Goal: Information Seeking & Learning: Learn about a topic

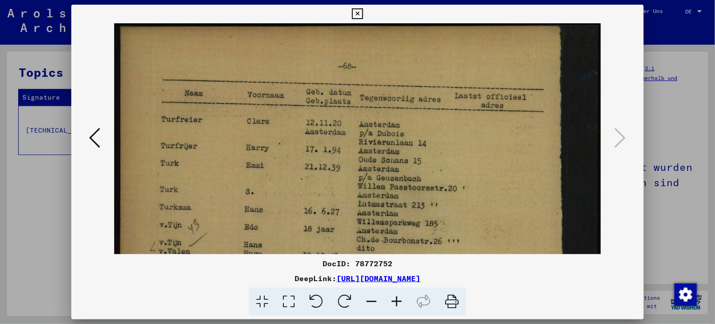
scroll to position [418, 0]
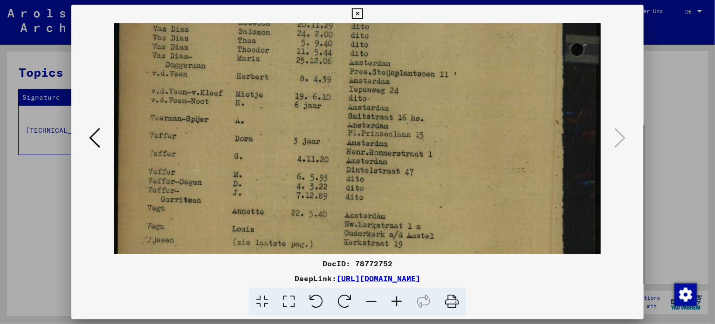
click at [354, 13] on icon at bounding box center [357, 13] width 11 height 11
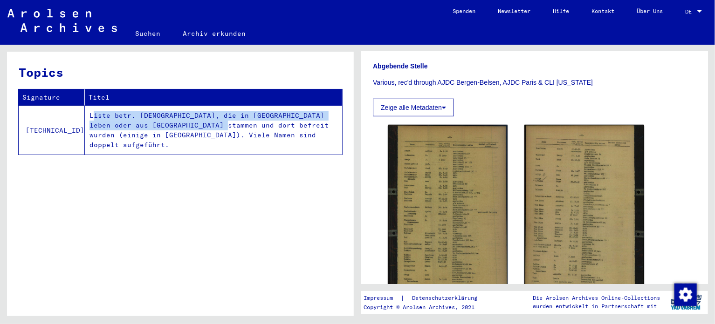
drag, startPoint x: 65, startPoint y: 116, endPoint x: 162, endPoint y: 123, distance: 97.2
click at [162, 123] on td "Liste betr. Juden, die in Holland leben oder aus Holland stammen und dort befre…" at bounding box center [213, 130] width 257 height 49
copy td "Liste betr. Juden, die in Holland leben oder aus Holland stammen und dort befre…"
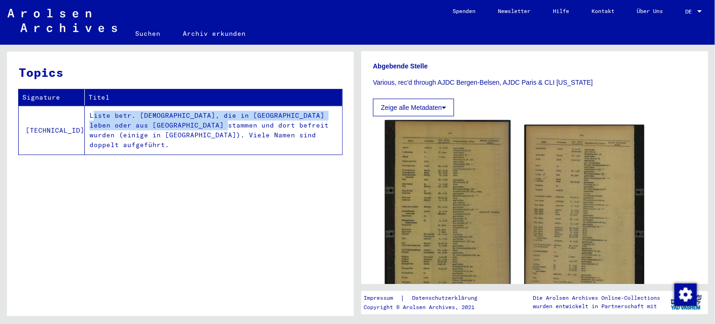
click at [437, 206] on img at bounding box center [448, 212] width 126 height 185
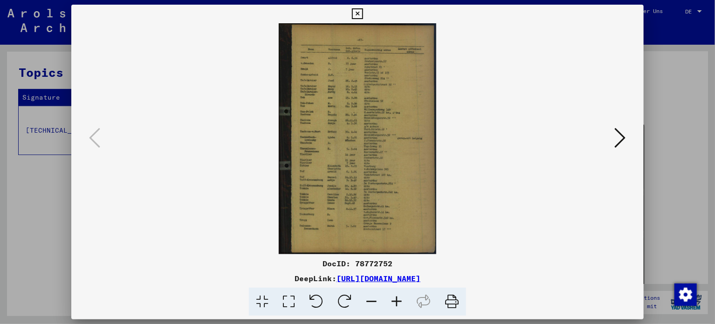
click at [395, 305] on icon at bounding box center [396, 302] width 25 height 28
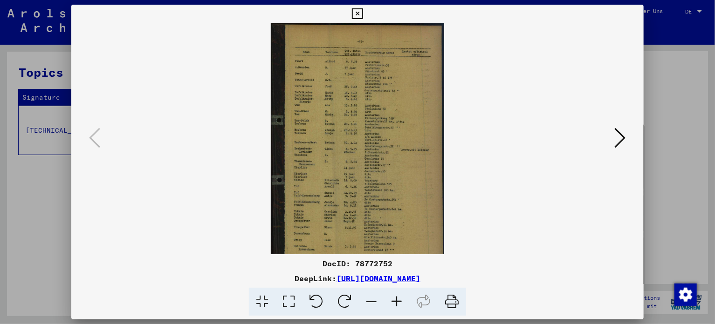
click at [395, 305] on icon at bounding box center [396, 302] width 25 height 28
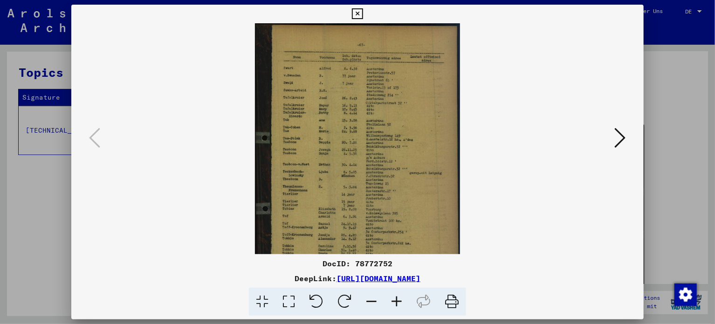
click at [395, 305] on icon at bounding box center [396, 302] width 25 height 28
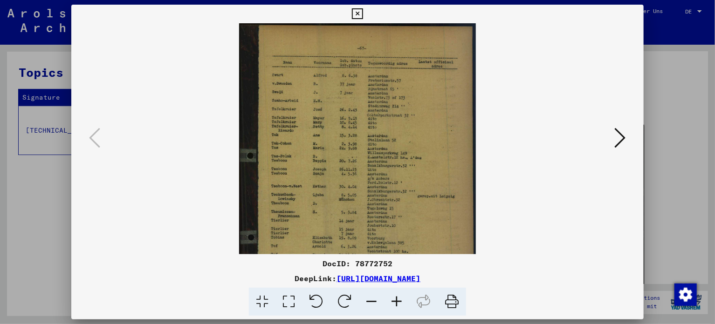
click at [395, 305] on icon at bounding box center [396, 302] width 25 height 28
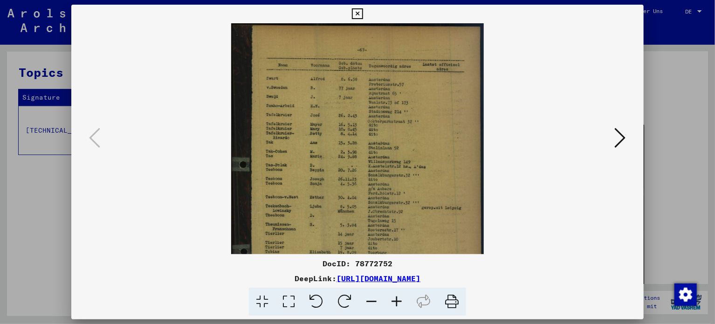
click at [395, 305] on icon at bounding box center [396, 302] width 25 height 28
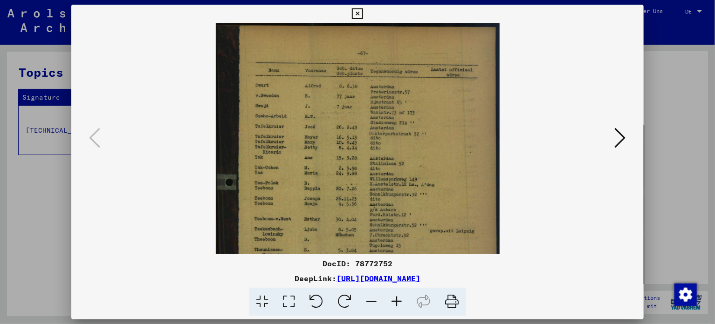
click at [395, 305] on icon at bounding box center [396, 302] width 25 height 28
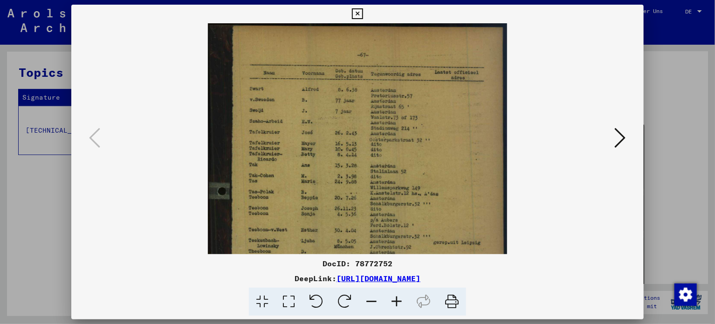
click at [395, 305] on icon at bounding box center [396, 302] width 25 height 28
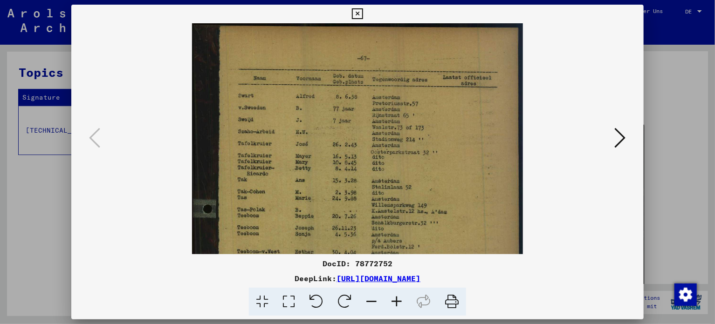
click at [395, 305] on icon at bounding box center [396, 302] width 25 height 28
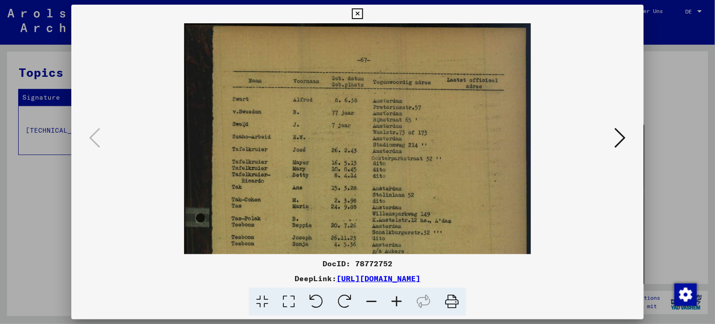
click at [395, 305] on icon at bounding box center [396, 302] width 25 height 28
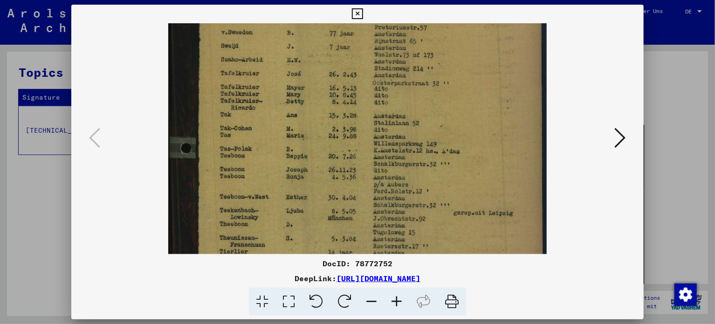
drag, startPoint x: 374, startPoint y: 204, endPoint x: 359, endPoint y: 68, distance: 136.3
click at [360, 71] on img at bounding box center [357, 214] width 379 height 557
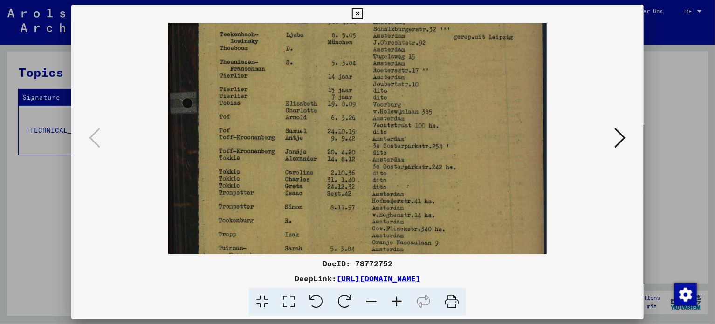
drag, startPoint x: 361, startPoint y: 204, endPoint x: 361, endPoint y: 74, distance: 130.0
click at [361, 74] on img at bounding box center [357, 38] width 379 height 557
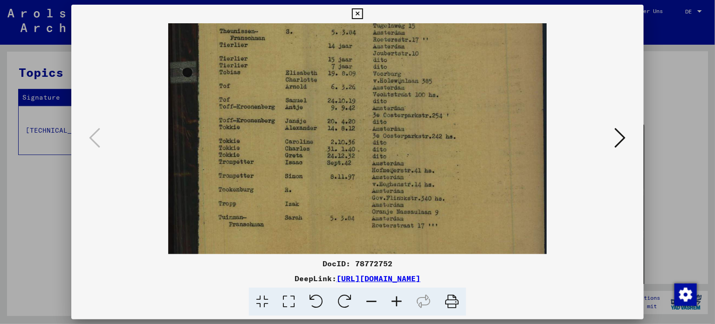
scroll to position [326, 0]
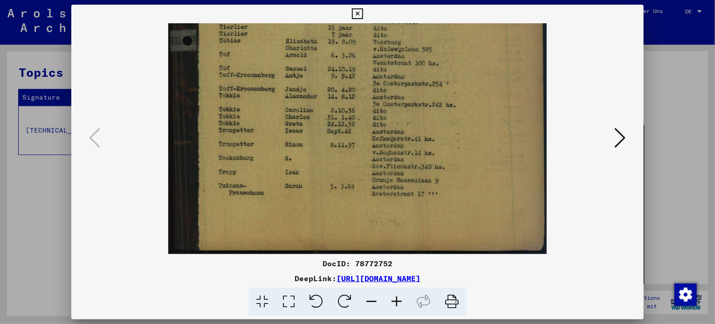
drag, startPoint x: 372, startPoint y: 190, endPoint x: 372, endPoint y: 61, distance: 129.0
click at [623, 137] on icon at bounding box center [619, 138] width 11 height 22
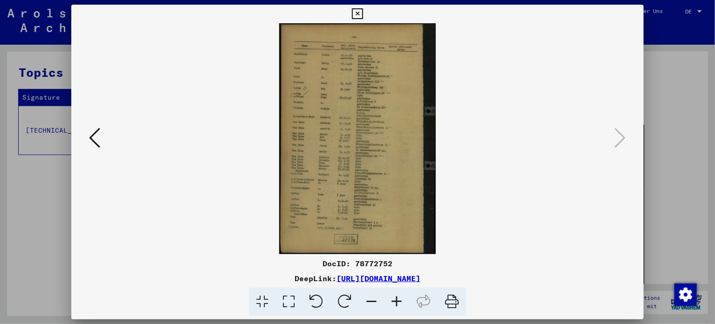
scroll to position [0, 0]
click at [398, 301] on icon at bounding box center [396, 302] width 25 height 28
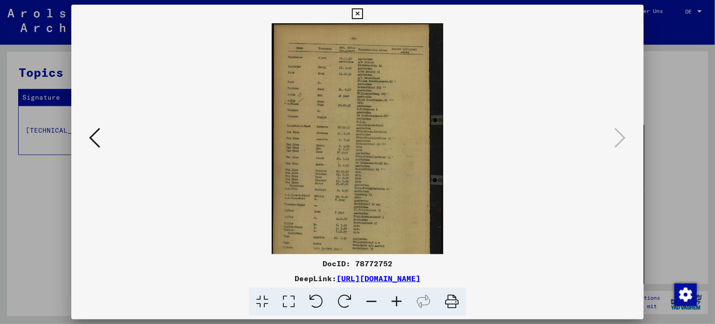
click at [398, 301] on icon at bounding box center [396, 302] width 25 height 28
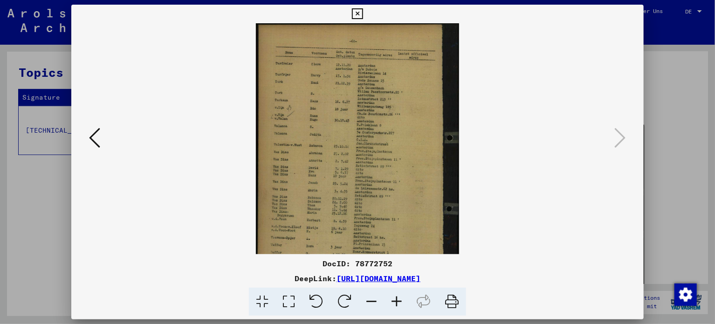
click at [398, 301] on icon at bounding box center [396, 302] width 25 height 28
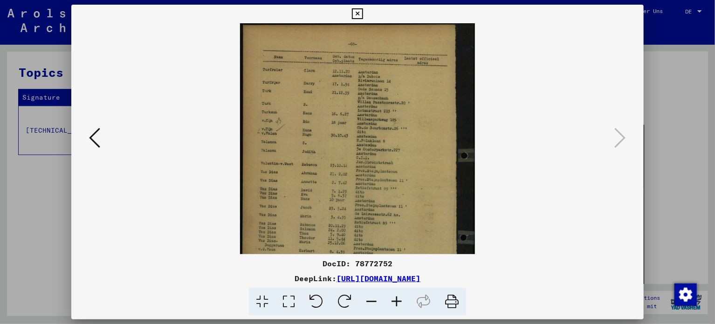
click at [398, 301] on icon at bounding box center [396, 302] width 25 height 28
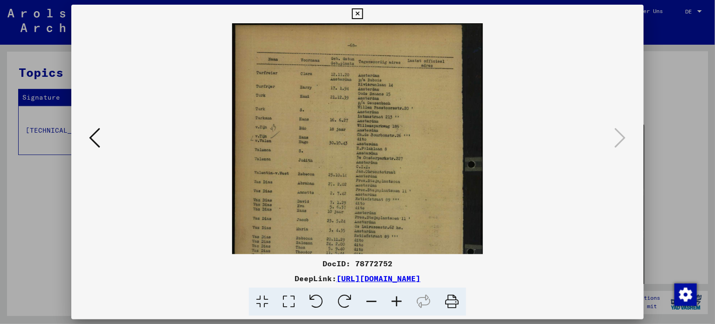
click at [398, 301] on icon at bounding box center [396, 302] width 25 height 28
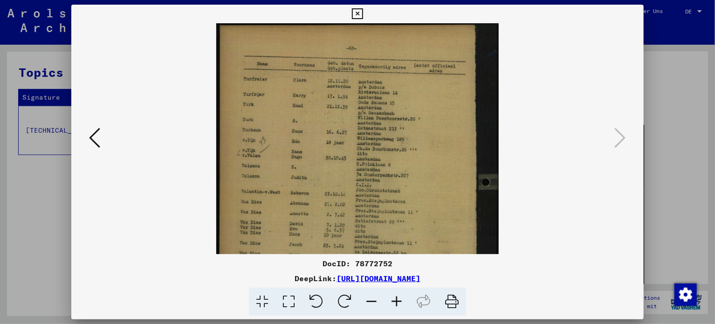
click at [398, 301] on icon at bounding box center [396, 302] width 25 height 28
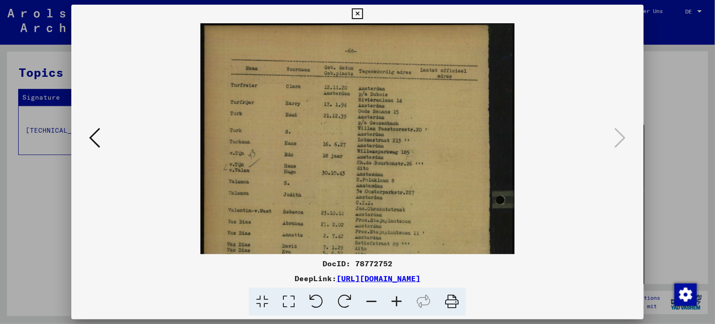
click at [398, 301] on icon at bounding box center [396, 302] width 25 height 28
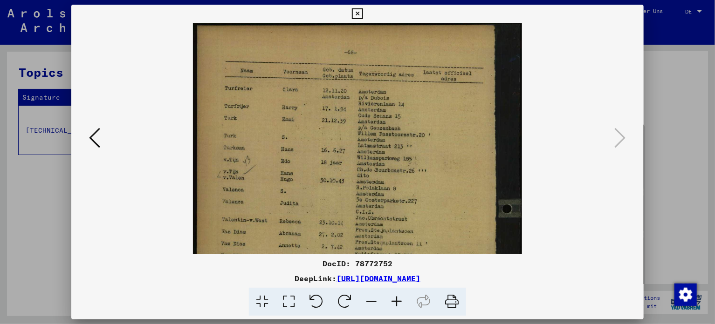
click at [398, 301] on icon at bounding box center [396, 302] width 25 height 28
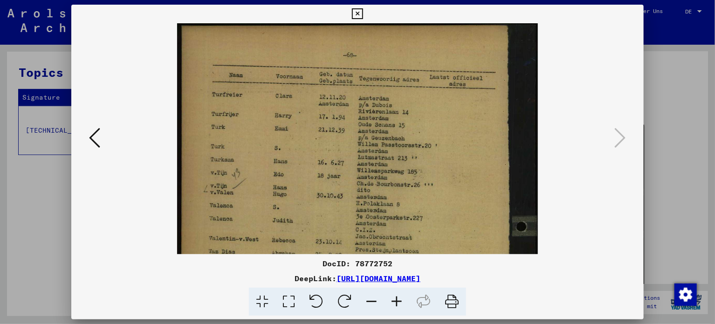
click at [398, 301] on icon at bounding box center [396, 302] width 25 height 28
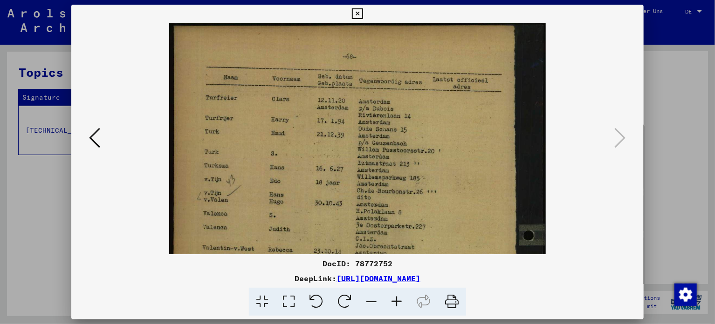
click at [398, 301] on icon at bounding box center [396, 302] width 25 height 28
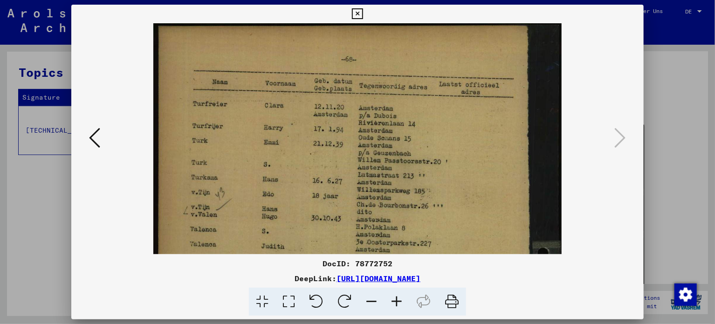
click at [398, 301] on icon at bounding box center [396, 302] width 25 height 28
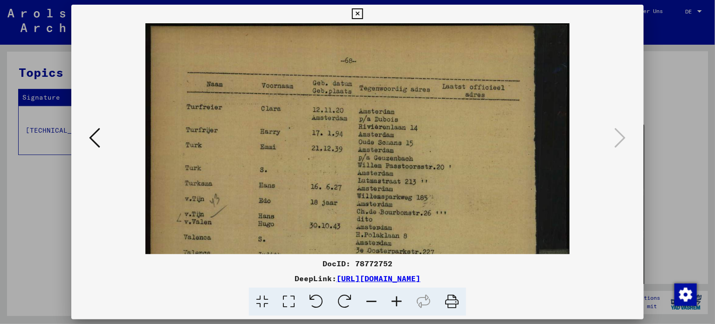
click at [398, 301] on icon at bounding box center [396, 302] width 25 height 28
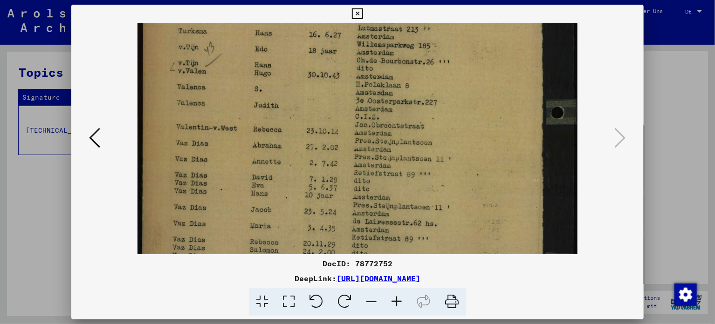
drag, startPoint x: 348, startPoint y: 199, endPoint x: 332, endPoint y: 36, distance: 163.9
click at [332, 38] on img at bounding box center [356, 189] width 439 height 650
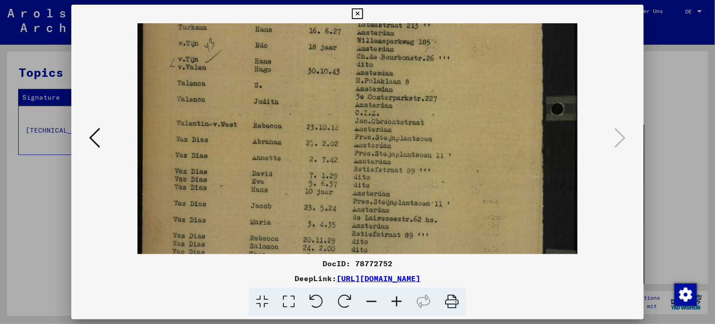
scroll to position [205, 0]
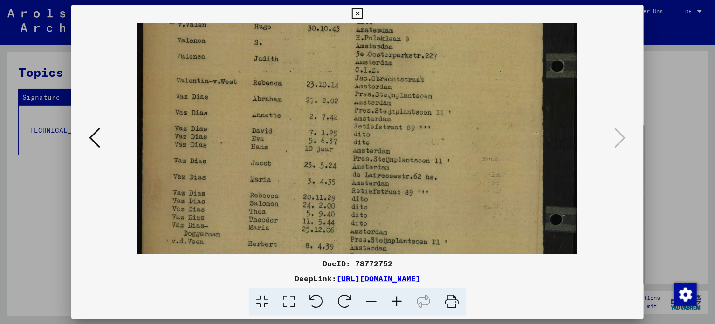
drag, startPoint x: 324, startPoint y: 138, endPoint x: 320, endPoint y: 96, distance: 42.6
click at [320, 96] on img at bounding box center [356, 143] width 439 height 650
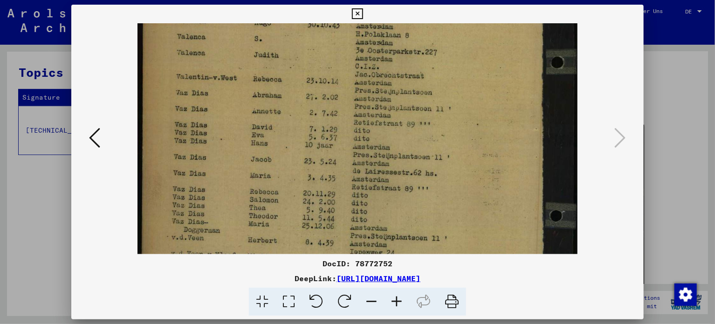
click at [314, 139] on img at bounding box center [356, 140] width 439 height 650
click at [89, 140] on icon at bounding box center [94, 138] width 11 height 22
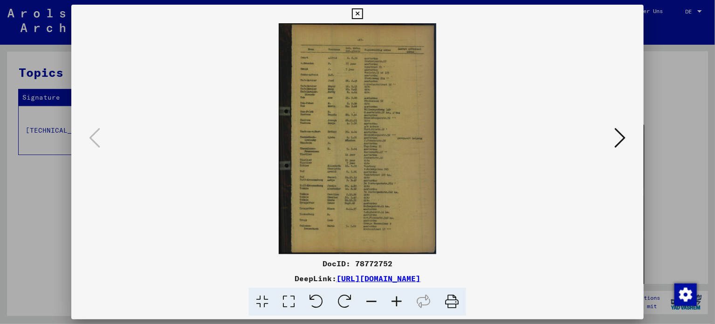
scroll to position [0, 0]
click at [395, 300] on icon at bounding box center [396, 302] width 25 height 28
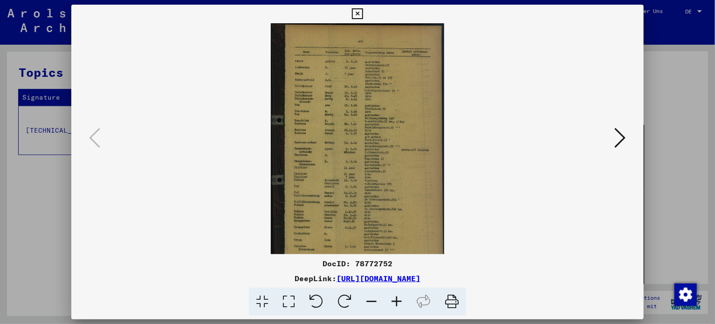
click at [395, 300] on icon at bounding box center [396, 302] width 25 height 28
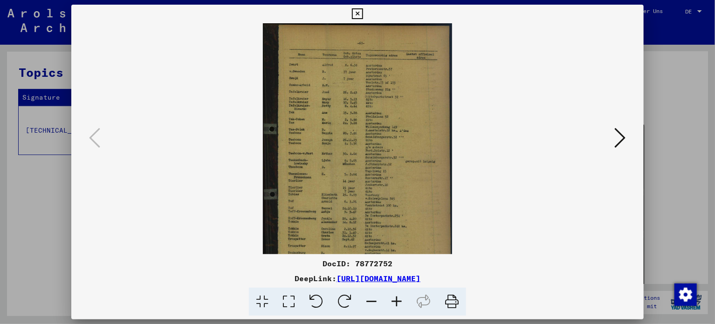
click at [395, 300] on icon at bounding box center [396, 302] width 25 height 28
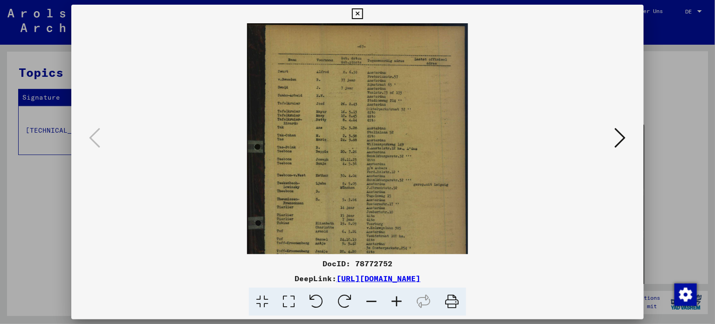
click at [395, 300] on icon at bounding box center [396, 302] width 25 height 28
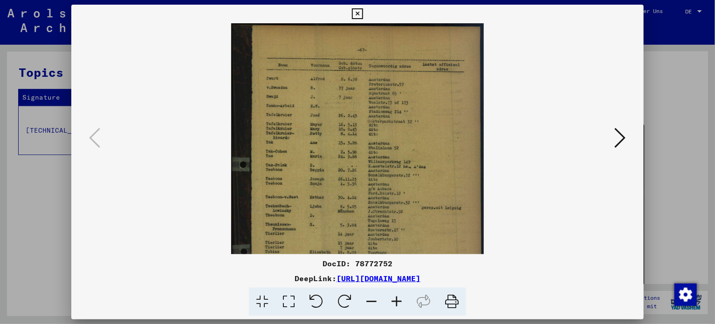
click at [395, 300] on icon at bounding box center [396, 302] width 25 height 28
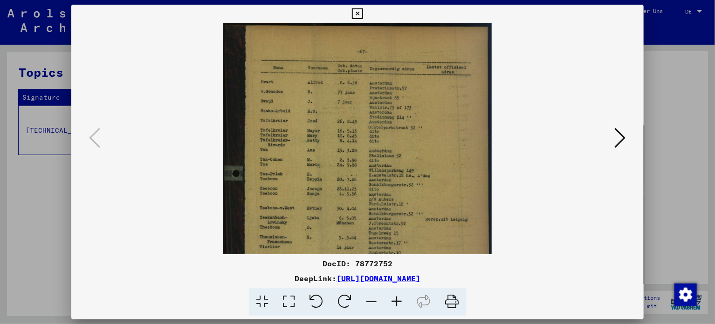
click at [395, 300] on icon at bounding box center [396, 302] width 25 height 28
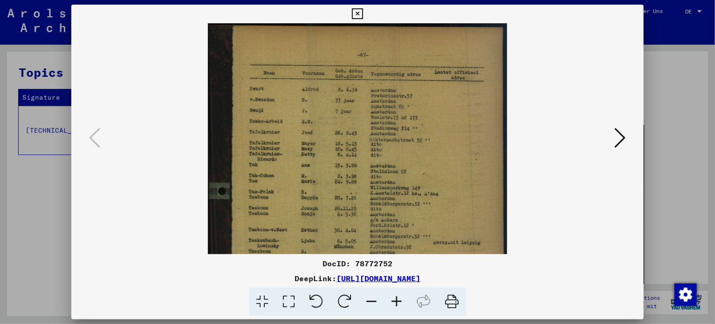
click at [395, 300] on icon at bounding box center [396, 302] width 25 height 28
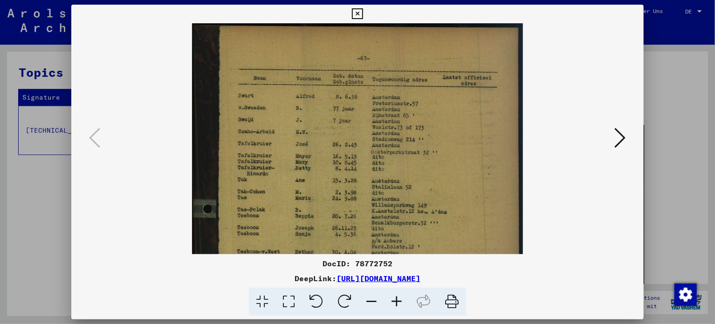
click at [395, 300] on icon at bounding box center [396, 302] width 25 height 28
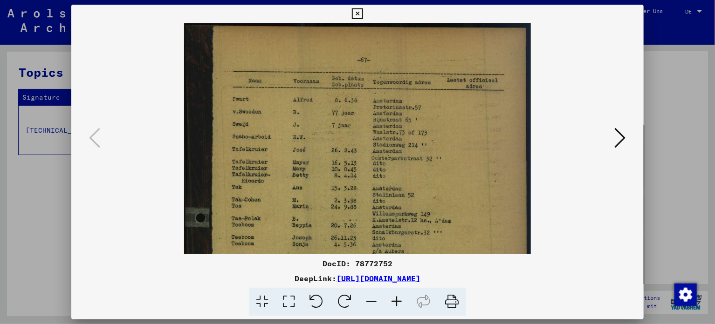
click at [395, 300] on icon at bounding box center [396, 302] width 25 height 28
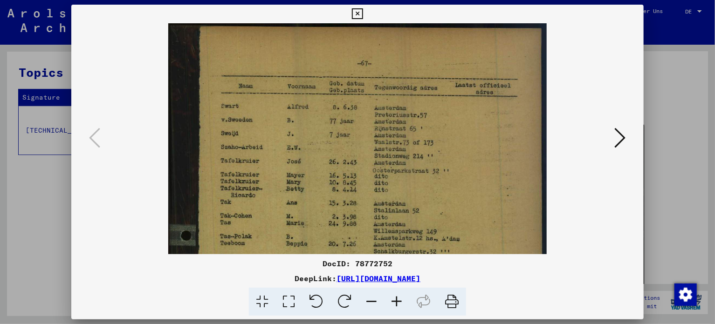
click at [395, 300] on icon at bounding box center [396, 302] width 25 height 28
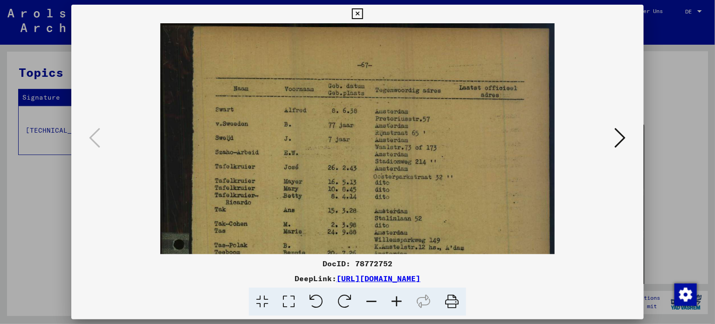
click at [395, 300] on icon at bounding box center [396, 302] width 25 height 28
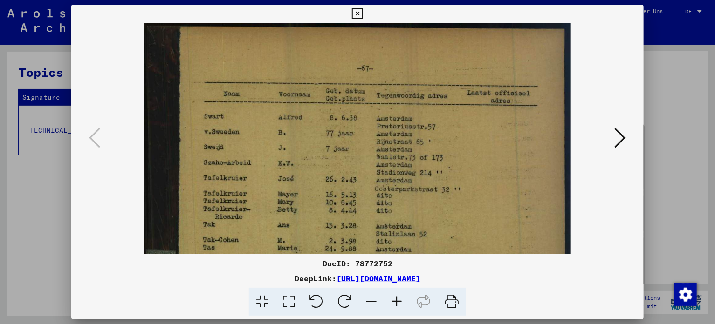
click at [450, 301] on icon at bounding box center [451, 302] width 28 height 28
click at [626, 139] on button at bounding box center [620, 138] width 17 height 27
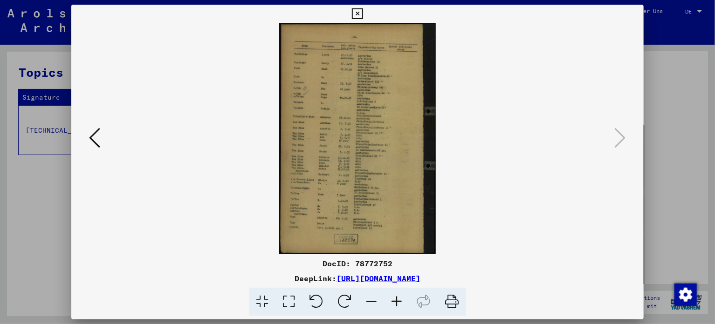
click at [456, 300] on icon at bounding box center [451, 302] width 28 height 28
click at [363, 94] on img at bounding box center [357, 138] width 156 height 231
click at [397, 299] on icon at bounding box center [396, 302] width 25 height 28
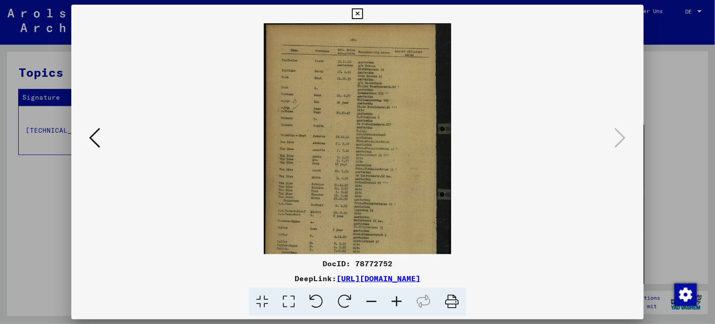
click at [397, 300] on icon at bounding box center [396, 302] width 25 height 28
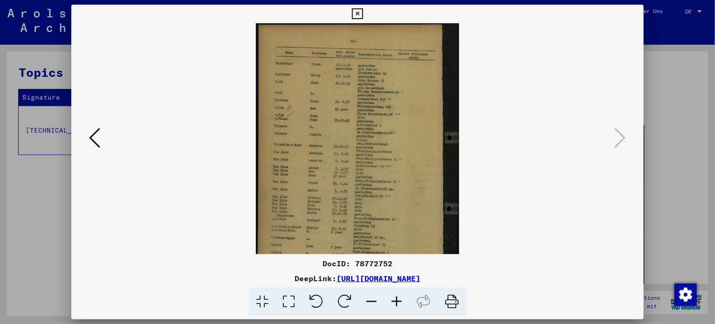
click at [397, 300] on icon at bounding box center [396, 302] width 25 height 28
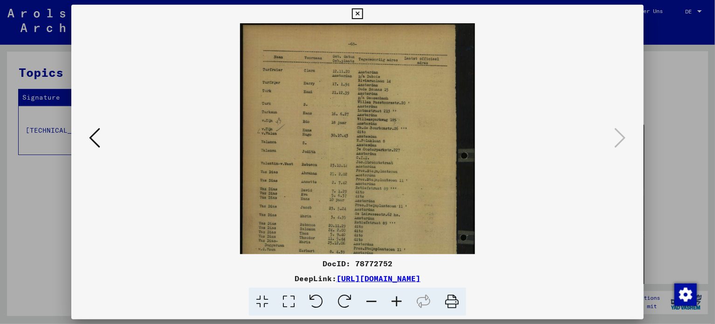
click at [397, 300] on icon at bounding box center [396, 302] width 25 height 28
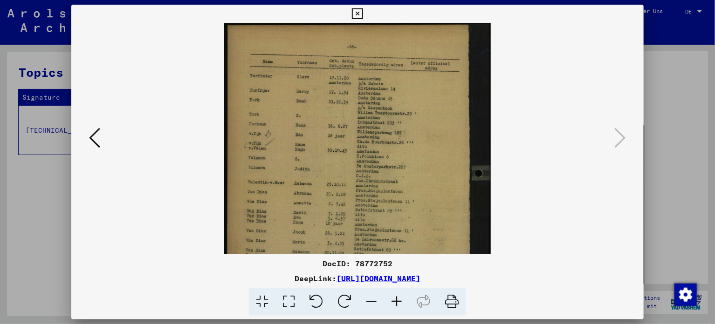
click at [397, 300] on icon at bounding box center [396, 302] width 25 height 28
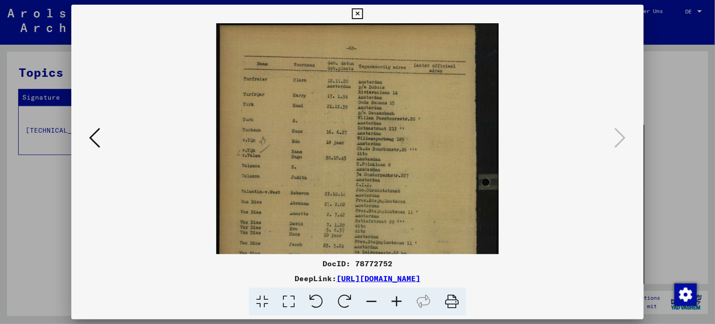
click at [397, 300] on icon at bounding box center [396, 302] width 25 height 28
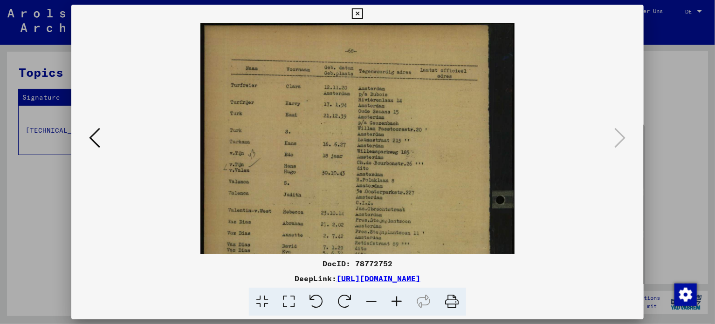
click at [397, 300] on icon at bounding box center [396, 302] width 25 height 28
click at [396, 300] on icon at bounding box center [396, 302] width 25 height 28
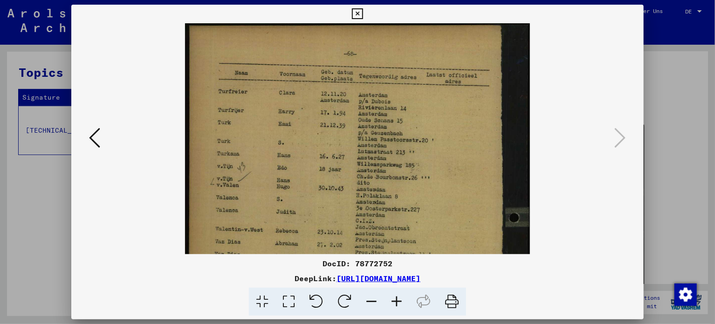
click at [396, 300] on icon at bounding box center [396, 302] width 25 height 28
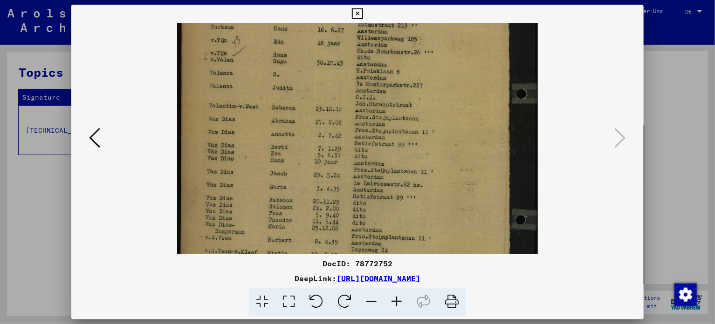
drag, startPoint x: 390, startPoint y: 211, endPoint x: 357, endPoint y: 41, distance: 173.1
click at [357, 38] on img at bounding box center [357, 158] width 361 height 534
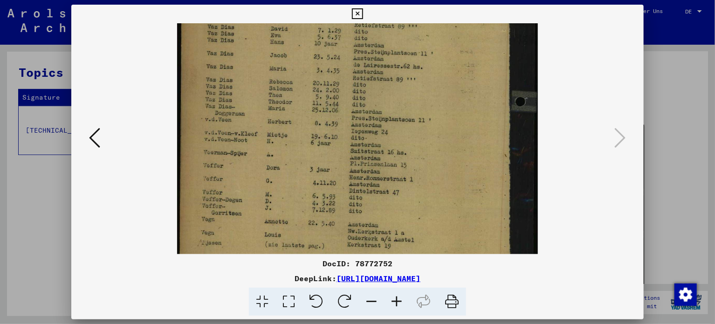
scroll to position [259, 0]
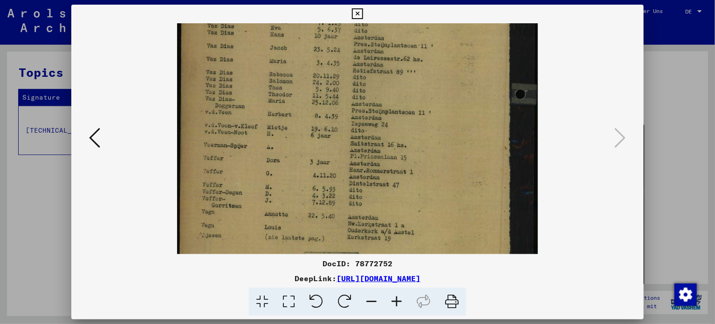
drag, startPoint x: 353, startPoint y: 189, endPoint x: 345, endPoint y: 103, distance: 86.1
click at [345, 103] on img at bounding box center [357, 32] width 361 height 534
click at [399, 292] on icon at bounding box center [396, 302] width 25 height 28
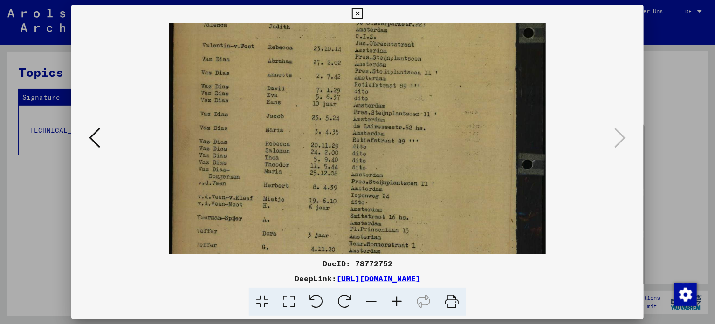
scroll to position [203, 0]
drag, startPoint x: 311, startPoint y: 135, endPoint x: 303, endPoint y: 191, distance: 57.4
click at [303, 191] on img at bounding box center [357, 98] width 376 height 557
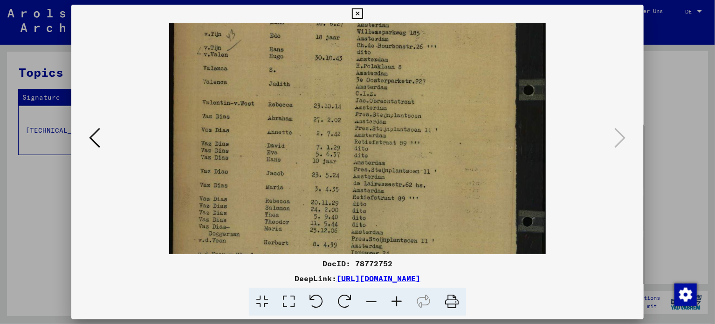
scroll to position [143, 0]
drag, startPoint x: 311, startPoint y: 129, endPoint x: 309, endPoint y: 191, distance: 62.0
click at [309, 191] on img at bounding box center [357, 158] width 376 height 557
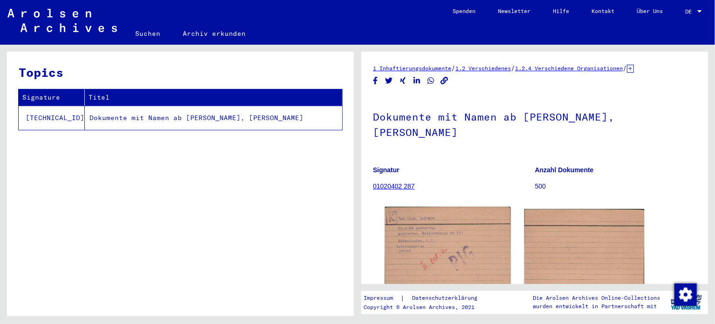
click at [415, 222] on img at bounding box center [448, 249] width 126 height 84
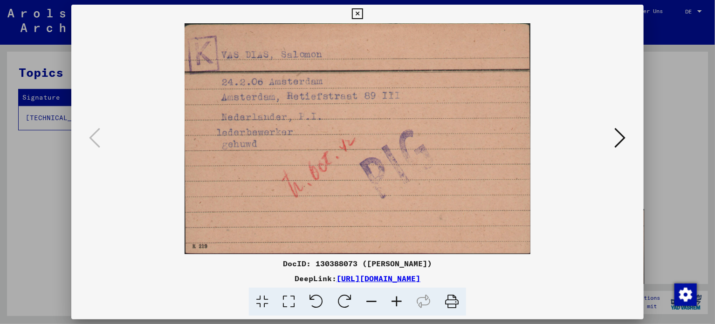
click at [352, 12] on icon at bounding box center [357, 13] width 11 height 11
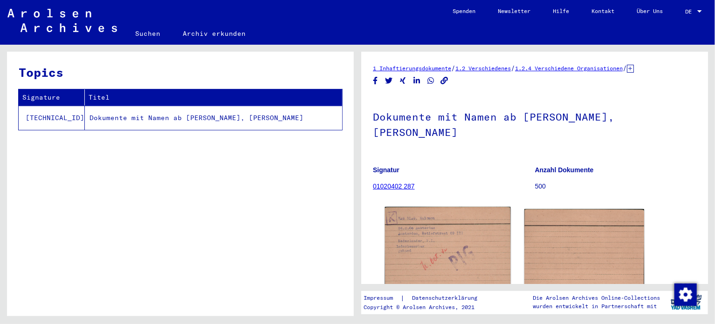
click at [440, 229] on img at bounding box center [448, 249] width 126 height 84
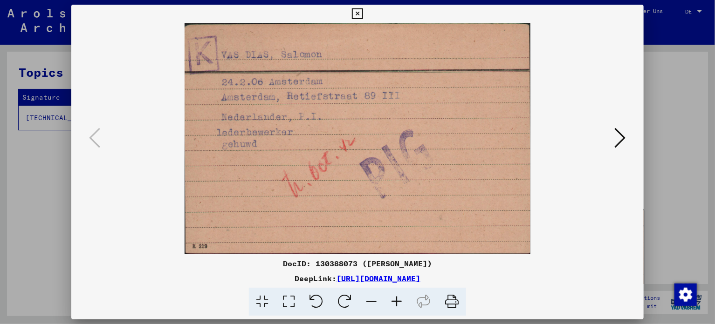
click at [400, 302] on icon at bounding box center [396, 302] width 25 height 28
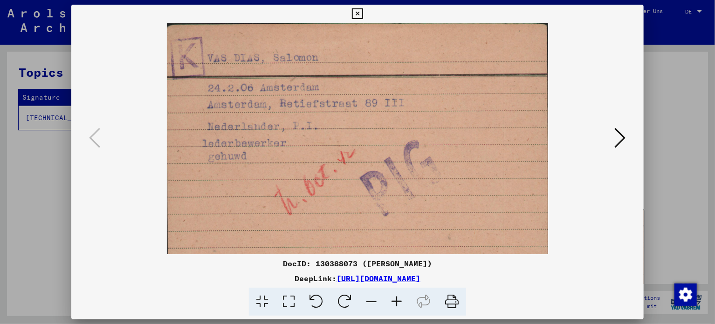
click at [400, 302] on icon at bounding box center [396, 302] width 25 height 28
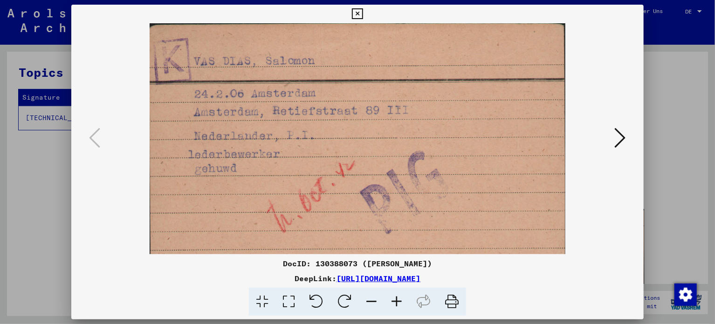
click at [400, 302] on icon at bounding box center [396, 302] width 25 height 28
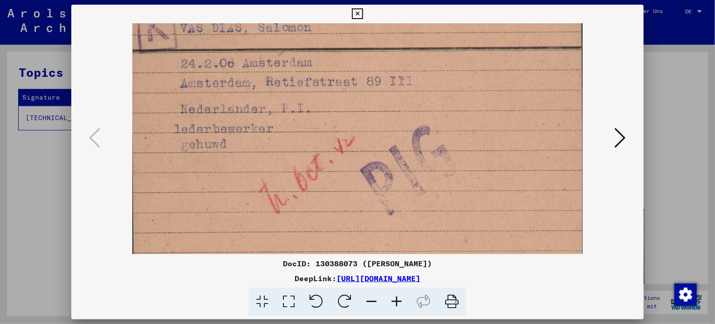
scroll to position [70, 0]
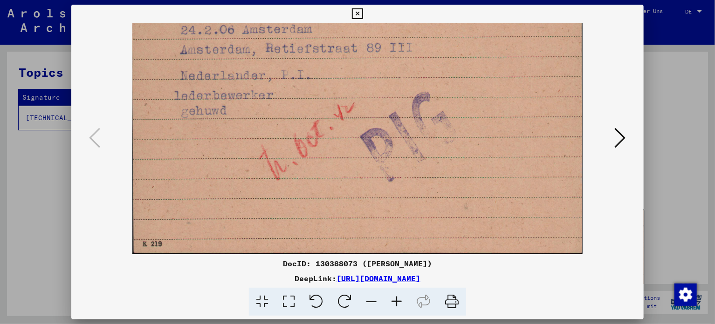
drag, startPoint x: 417, startPoint y: 230, endPoint x: 397, endPoint y: 83, distance: 148.0
click at [397, 83] on img at bounding box center [357, 103] width 450 height 301
drag, startPoint x: 266, startPoint y: 49, endPoint x: 272, endPoint y: 49, distance: 5.6
click at [272, 49] on img at bounding box center [357, 103] width 450 height 301
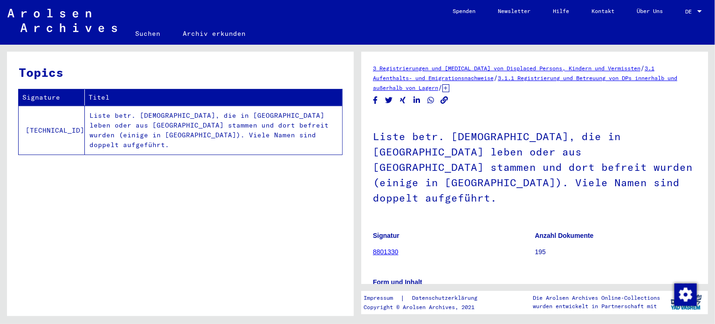
scroll to position [279, 0]
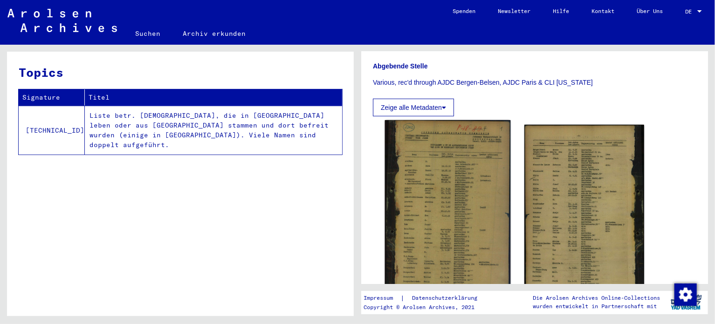
click at [425, 162] on img at bounding box center [448, 211] width 126 height 183
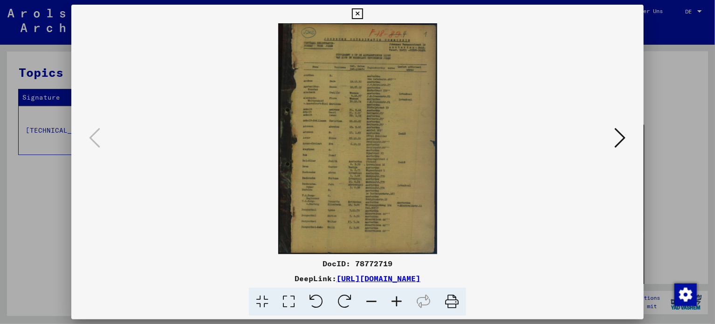
click at [399, 300] on icon at bounding box center [396, 302] width 25 height 28
click at [398, 300] on icon at bounding box center [396, 302] width 25 height 28
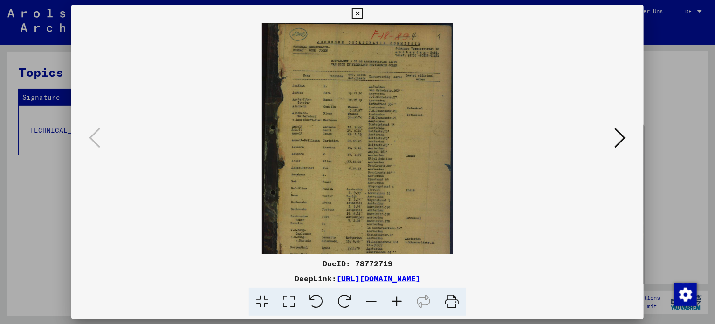
click at [398, 300] on icon at bounding box center [396, 302] width 25 height 28
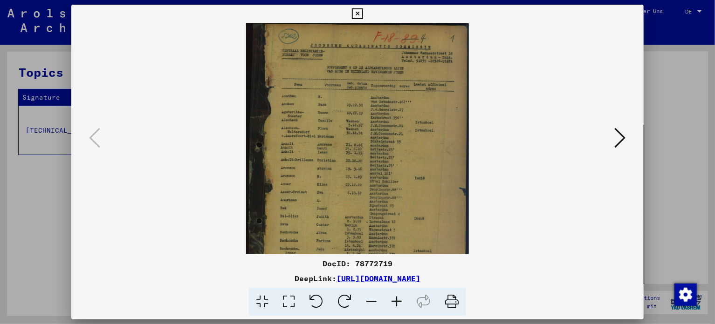
click at [398, 300] on icon at bounding box center [396, 302] width 25 height 28
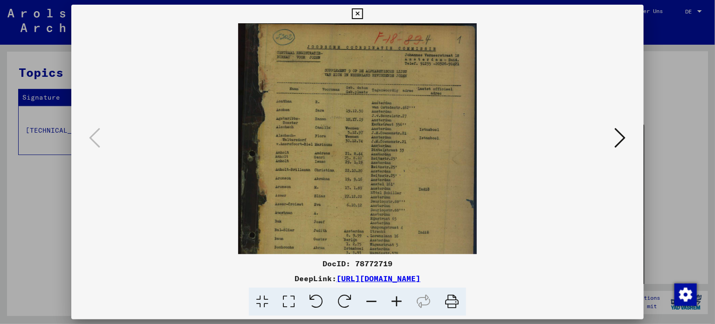
click at [398, 300] on icon at bounding box center [396, 302] width 25 height 28
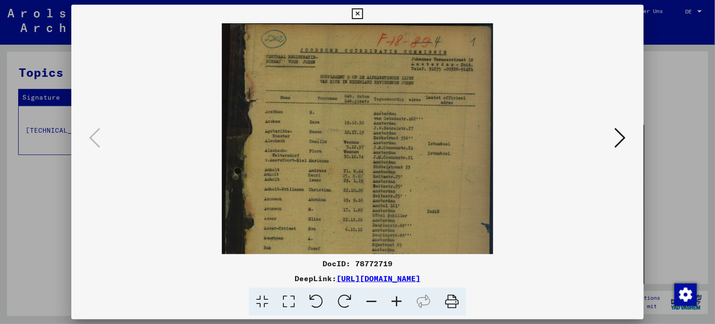
click at [398, 300] on icon at bounding box center [396, 302] width 25 height 28
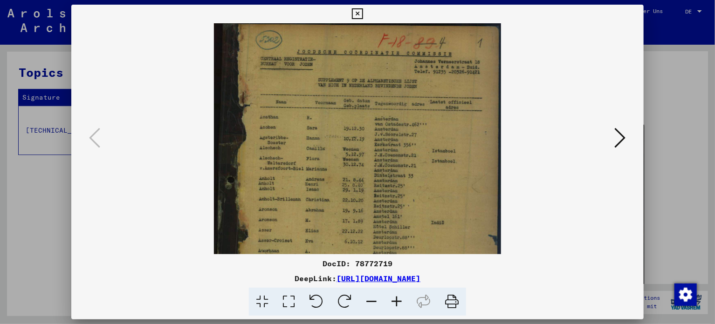
click at [398, 300] on icon at bounding box center [396, 302] width 25 height 28
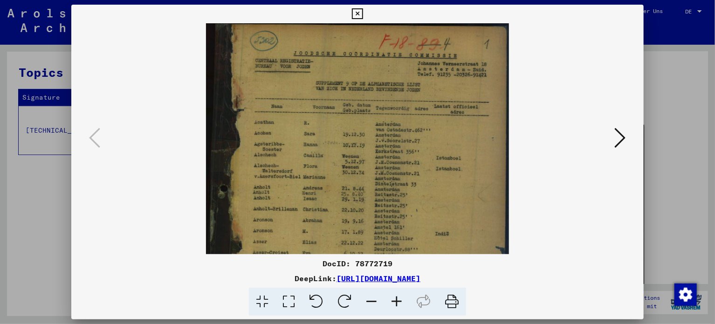
click at [398, 300] on icon at bounding box center [396, 302] width 25 height 28
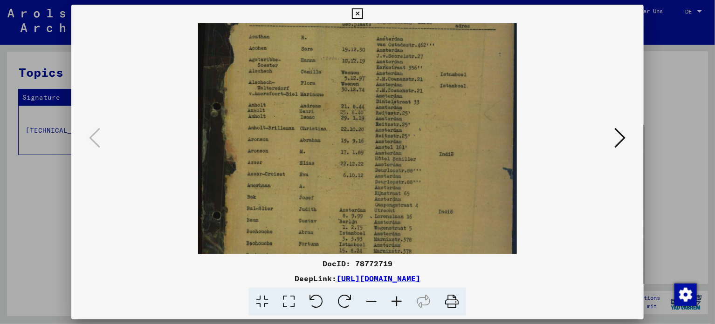
drag, startPoint x: 404, startPoint y: 225, endPoint x: 400, endPoint y: 134, distance: 90.5
click at [400, 134] on img at bounding box center [357, 164] width 319 height 464
click at [452, 302] on icon at bounding box center [451, 302] width 28 height 28
click at [625, 141] on icon at bounding box center [619, 138] width 11 height 22
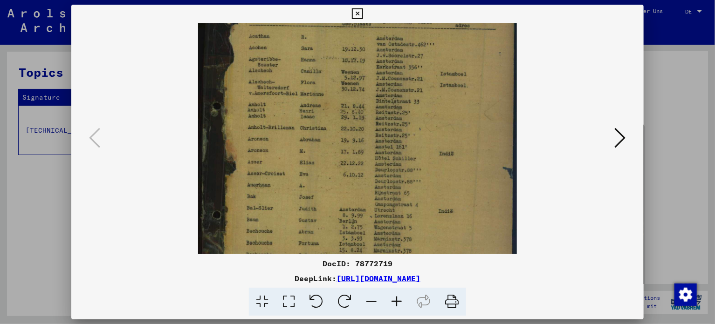
scroll to position [0, 0]
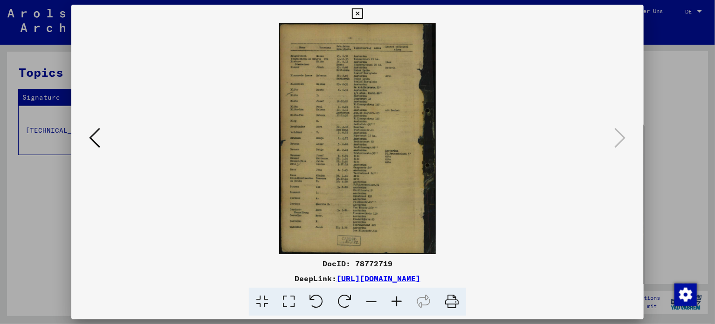
click at [449, 299] on icon at bounding box center [451, 302] width 28 height 28
